Goal: Download file/media

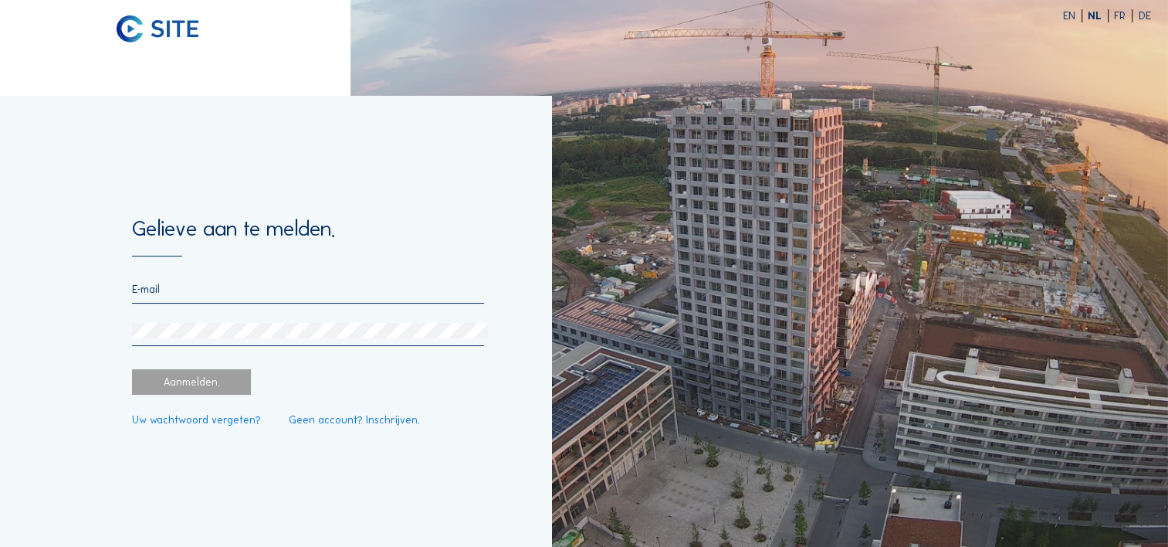
click at [154, 292] on input "email" at bounding box center [308, 289] width 352 height 13
type input "[PERSON_NAME][EMAIL_ADDRESS][PERSON_NAME][DOMAIN_NAME]"
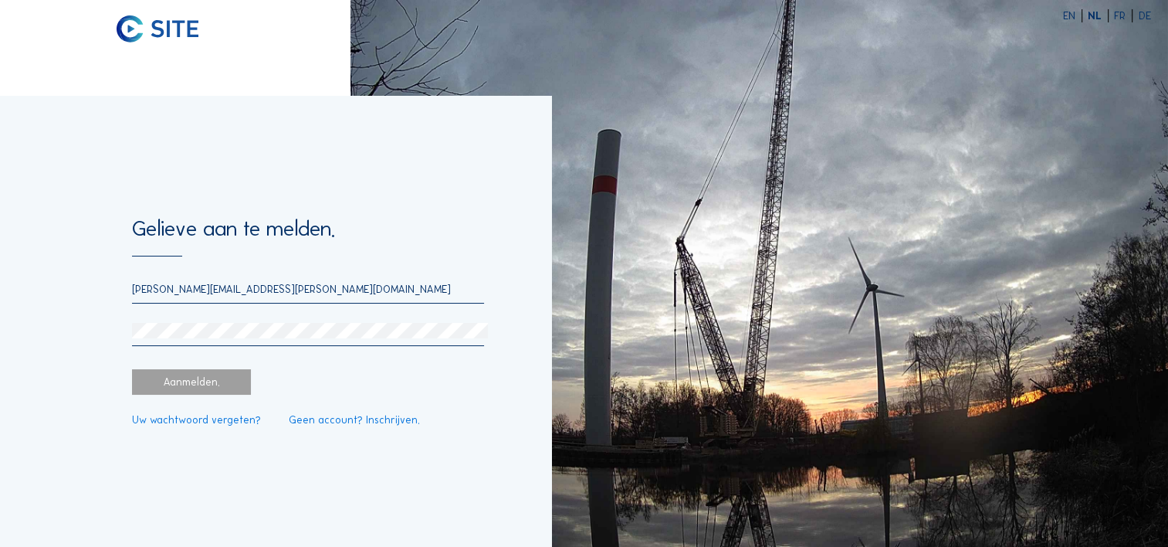
click at [171, 319] on div "[PERSON_NAME][EMAIL_ADDRESS][PERSON_NAME][DOMAIN_NAME]" at bounding box center [308, 314] width 352 height 63
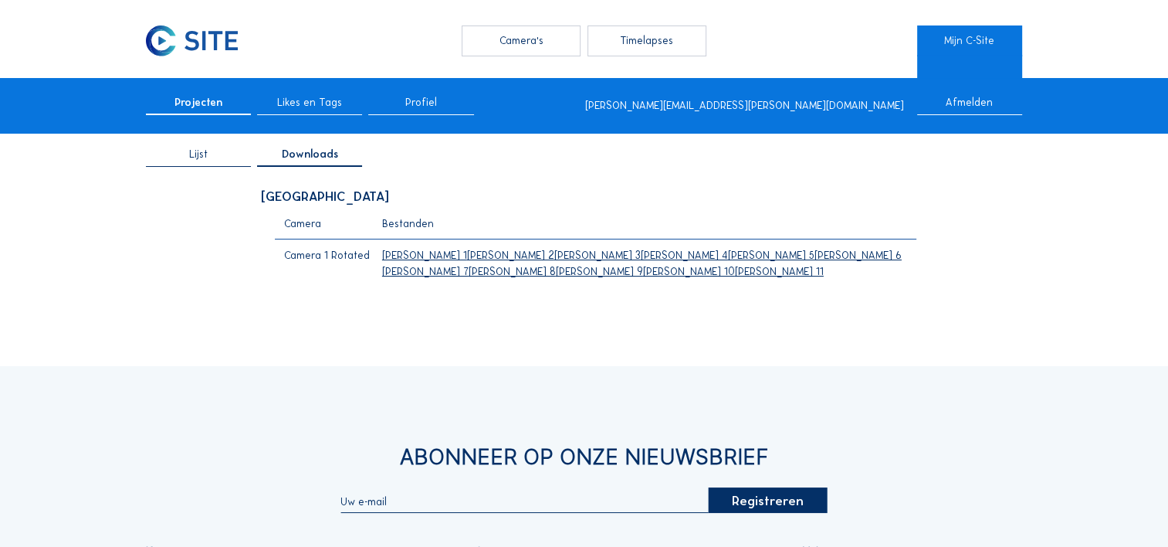
click at [400, 253] on link "[PERSON_NAME] 1" at bounding box center [424, 255] width 85 height 11
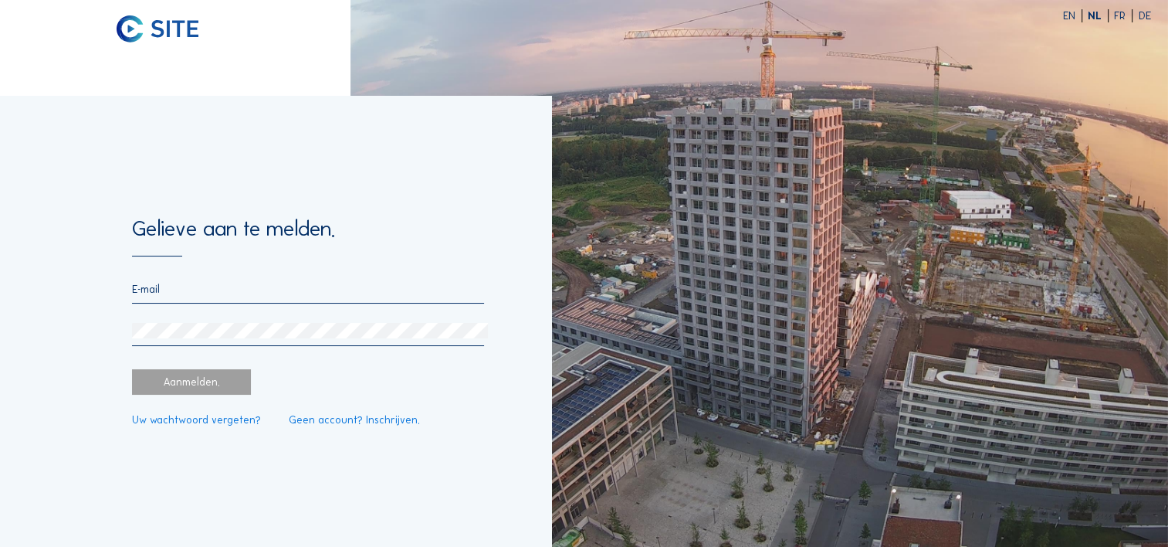
click at [150, 277] on form "Gelieve aan te melden. Aanmelden. Uw wachtwoord vergeten? Geen account? Inschri…" at bounding box center [308, 322] width 352 height 208
click at [152, 293] on input "email" at bounding box center [308, 289] width 352 height 13
type input "[PERSON_NAME][EMAIL_ADDRESS][PERSON_NAME][DOMAIN_NAME]"
